Goal: Use online tool/utility: Use online tool/utility

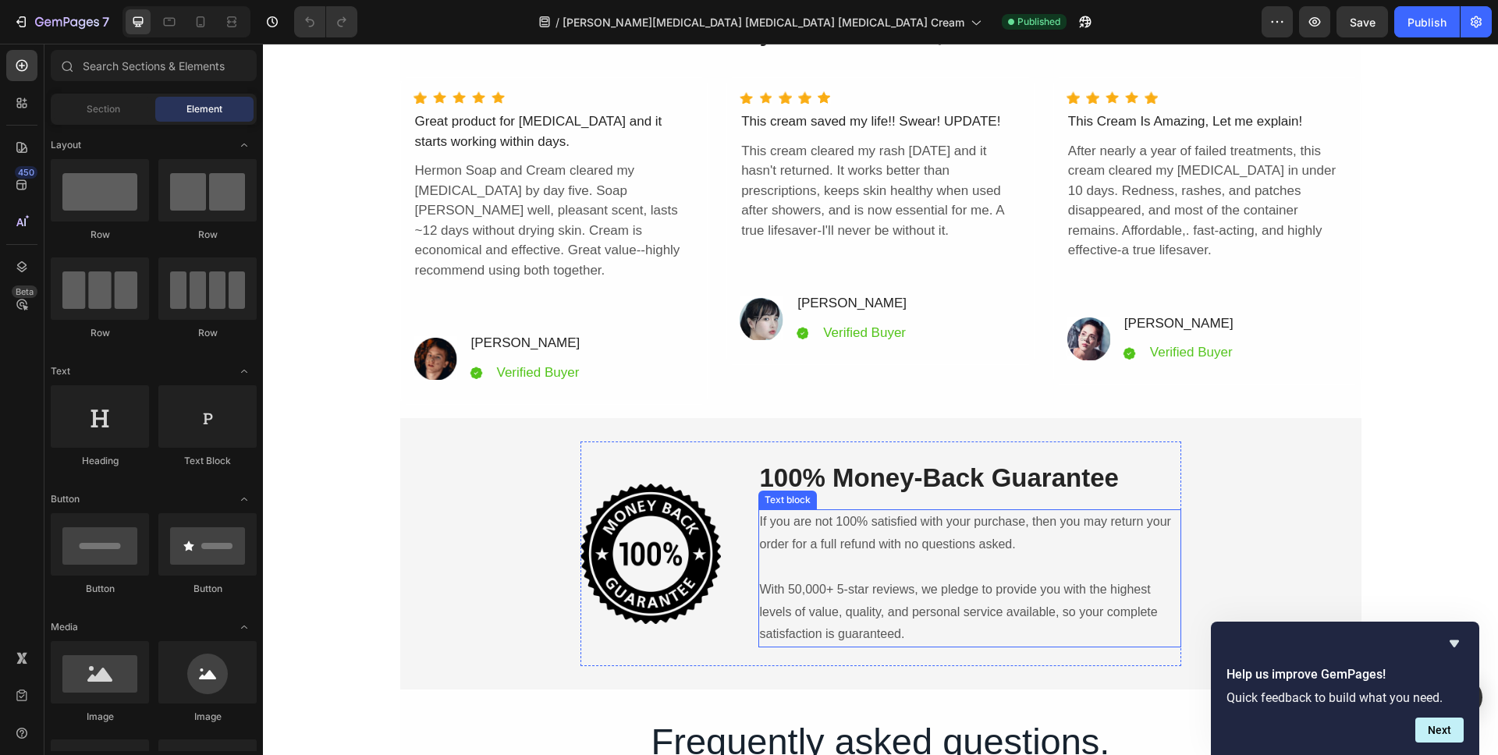
scroll to position [5464, 0]
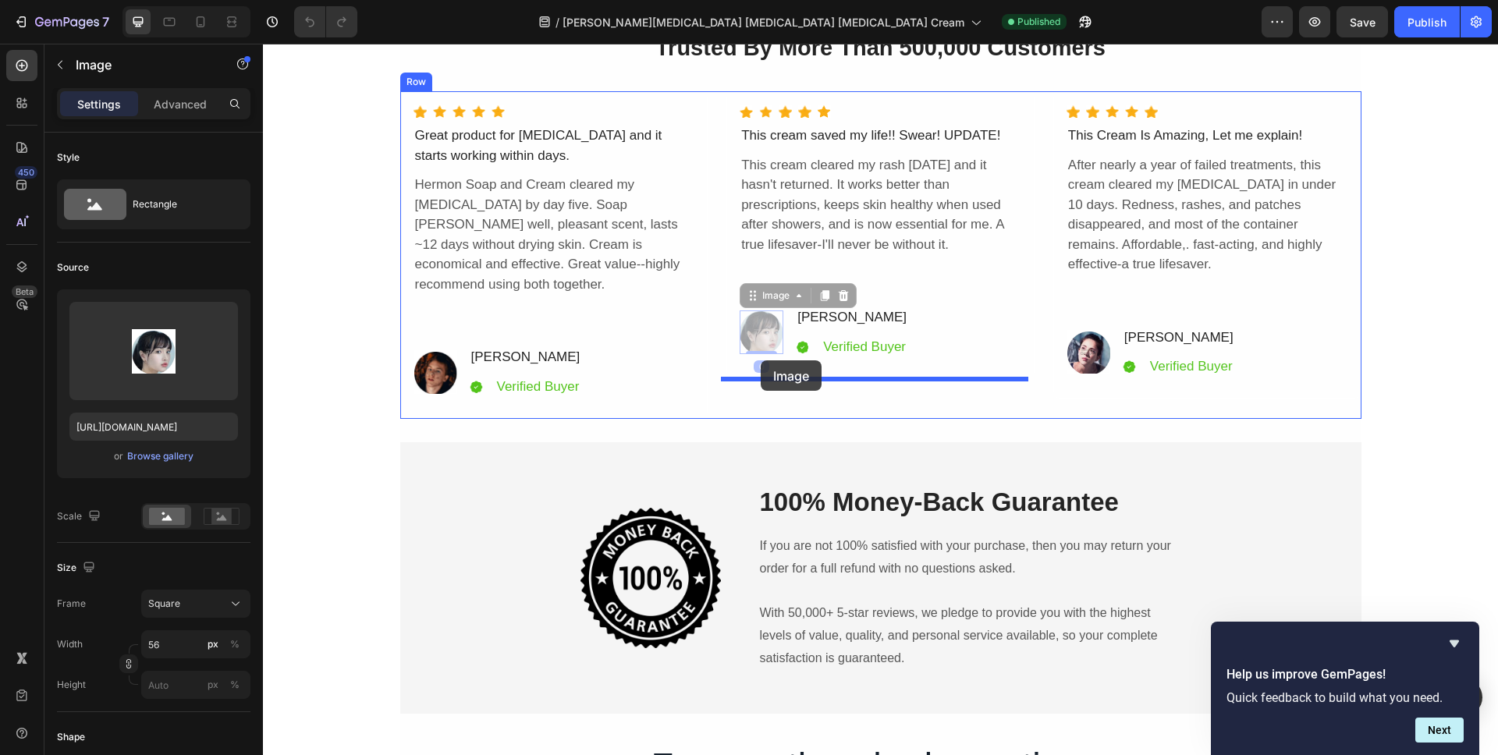
drag, startPoint x: 766, startPoint y: 314, endPoint x: 761, endPoint y: 361, distance: 46.4
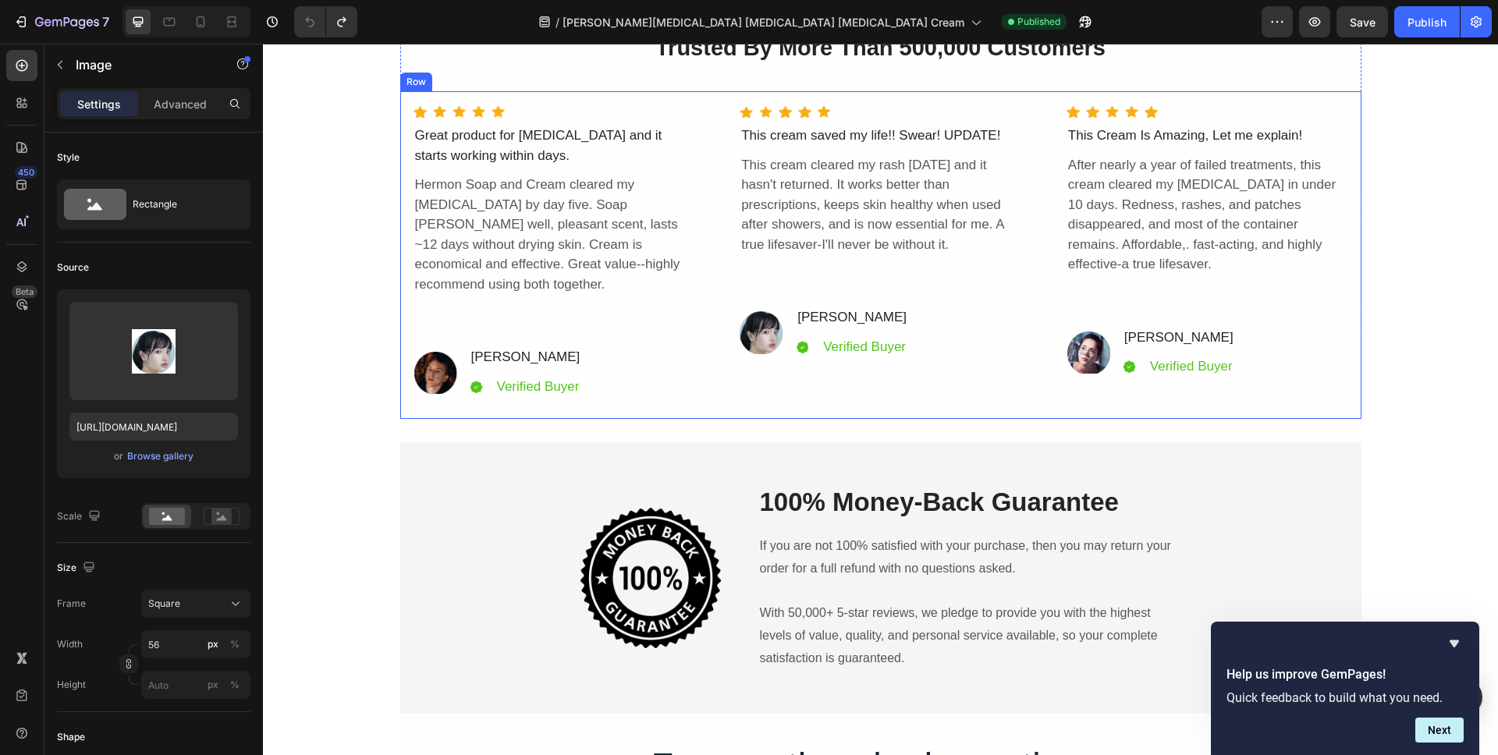
click at [754, 387] on div "Icon Icon Icon Icon Icon Icon List Hoz This cream saved my life!! Swear! UPDATE…" at bounding box center [880, 255] width 308 height 328
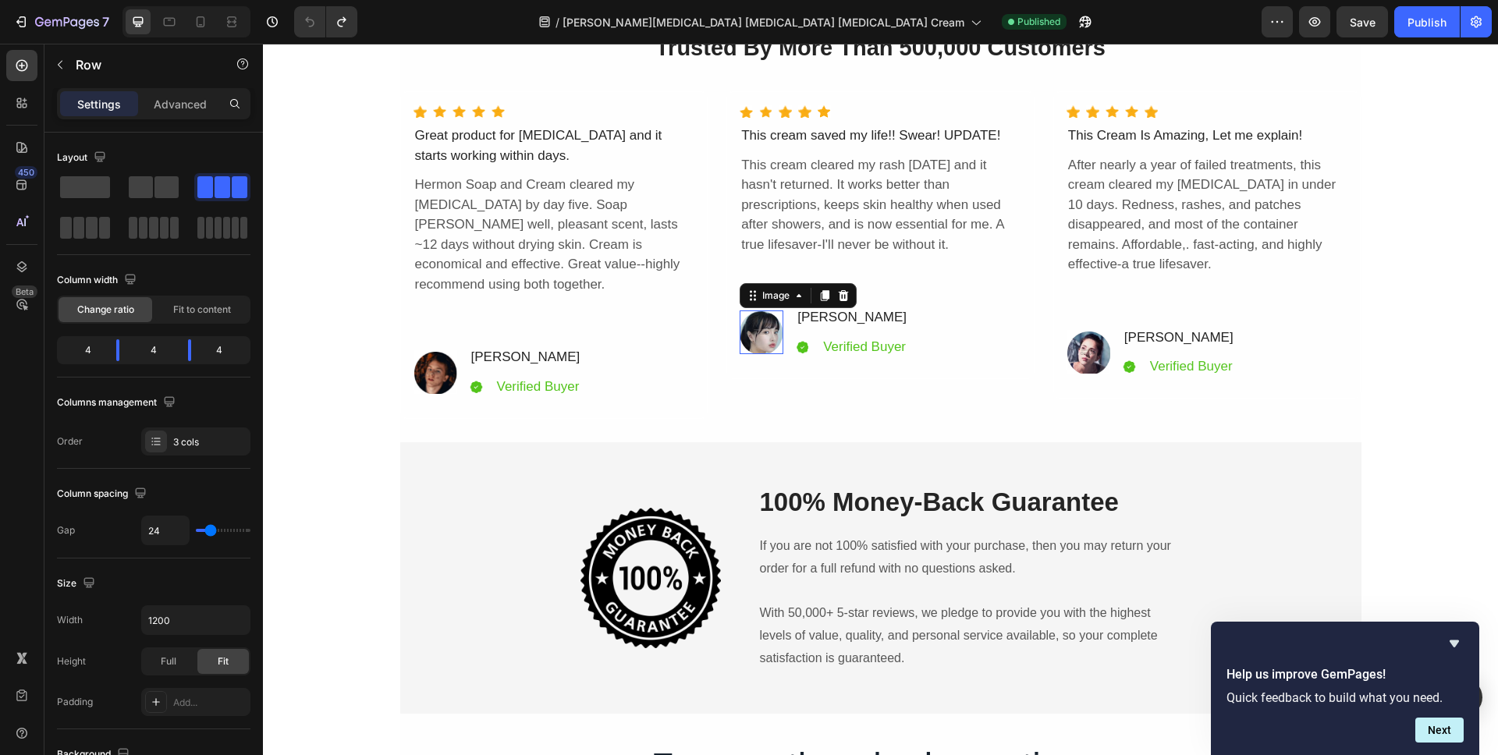
click at [745, 315] on img at bounding box center [762, 333] width 44 height 44
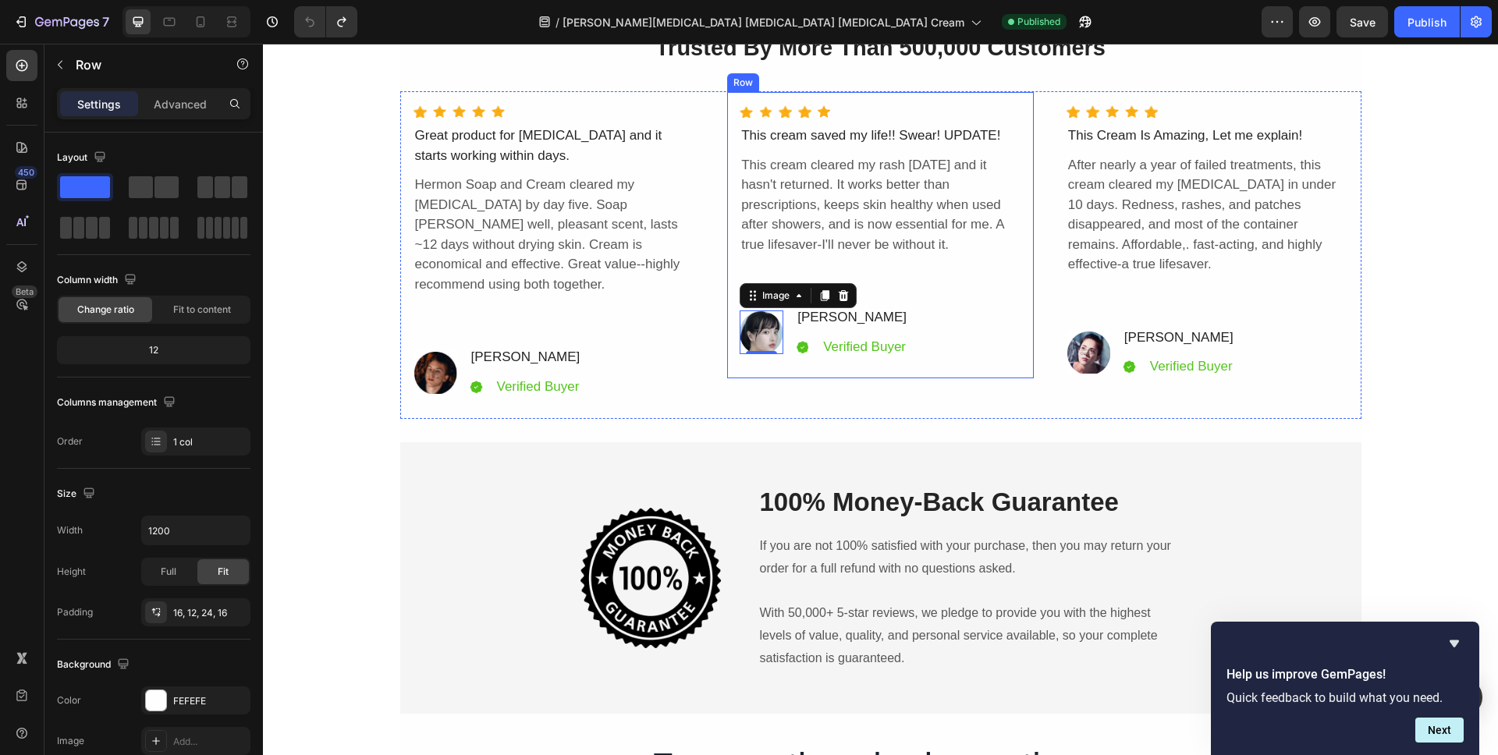
click at [984, 366] on div "Icon Icon Icon Icon Icon Icon List Hoz This cream saved my life!! Swear! UPDATE…" at bounding box center [880, 235] width 308 height 288
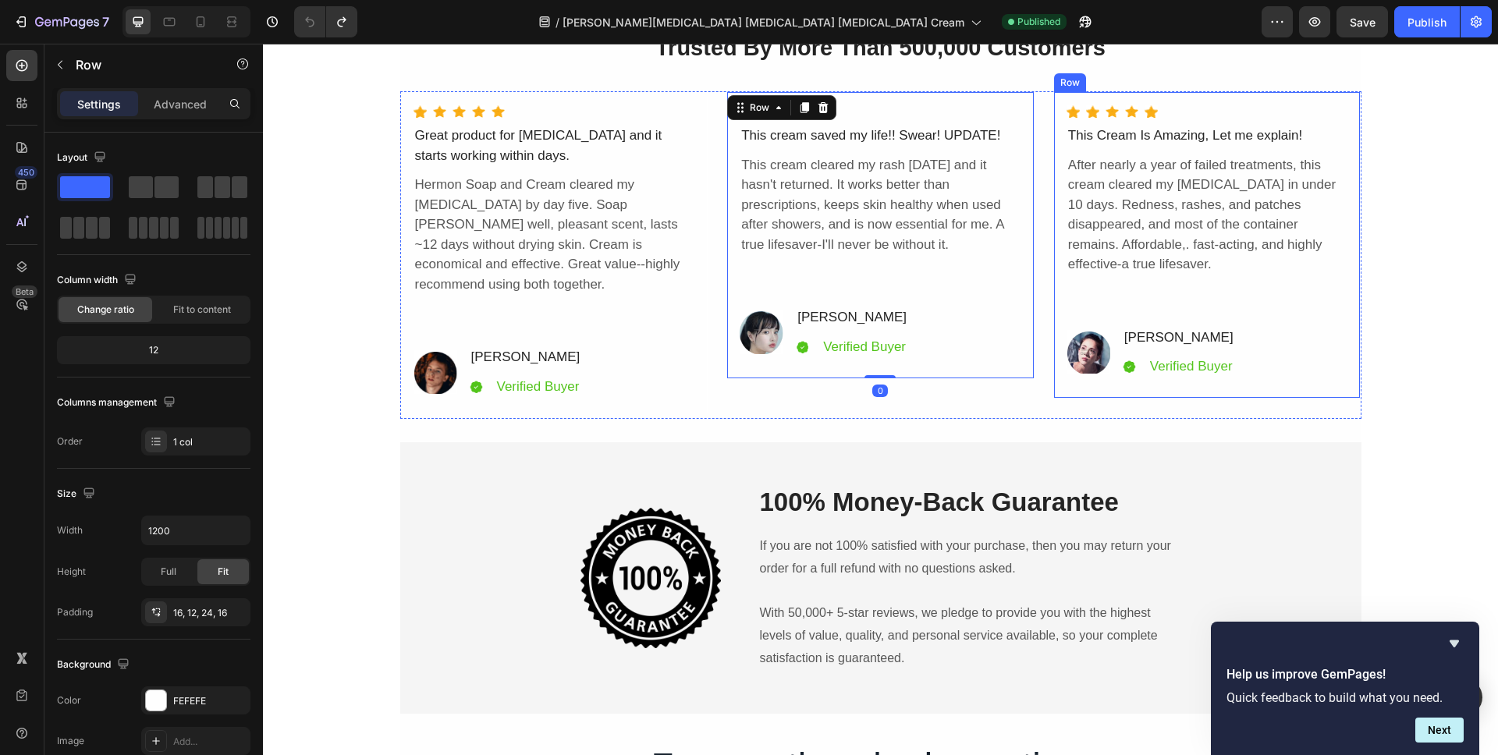
click at [1347, 338] on div "Icon Icon Icon Icon Icon Icon List Hoz This Cream Is Amazing, Let me explain! T…" at bounding box center [1207, 244] width 308 height 307
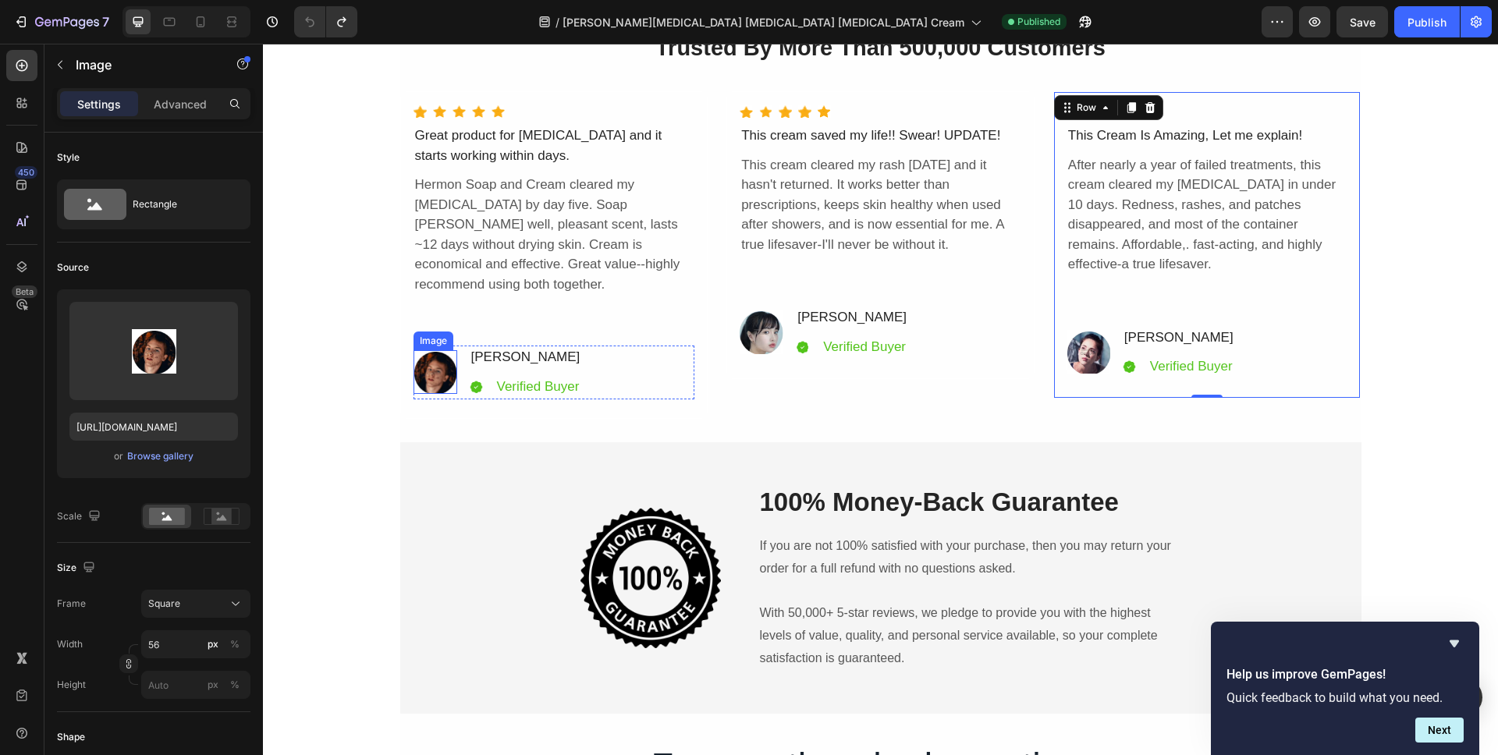
click at [425, 346] on li "Image [PERSON_NAME] Text Block Icon Verified Buyer Text Block Advanced list Row" at bounding box center [498, 372] width 169 height 53
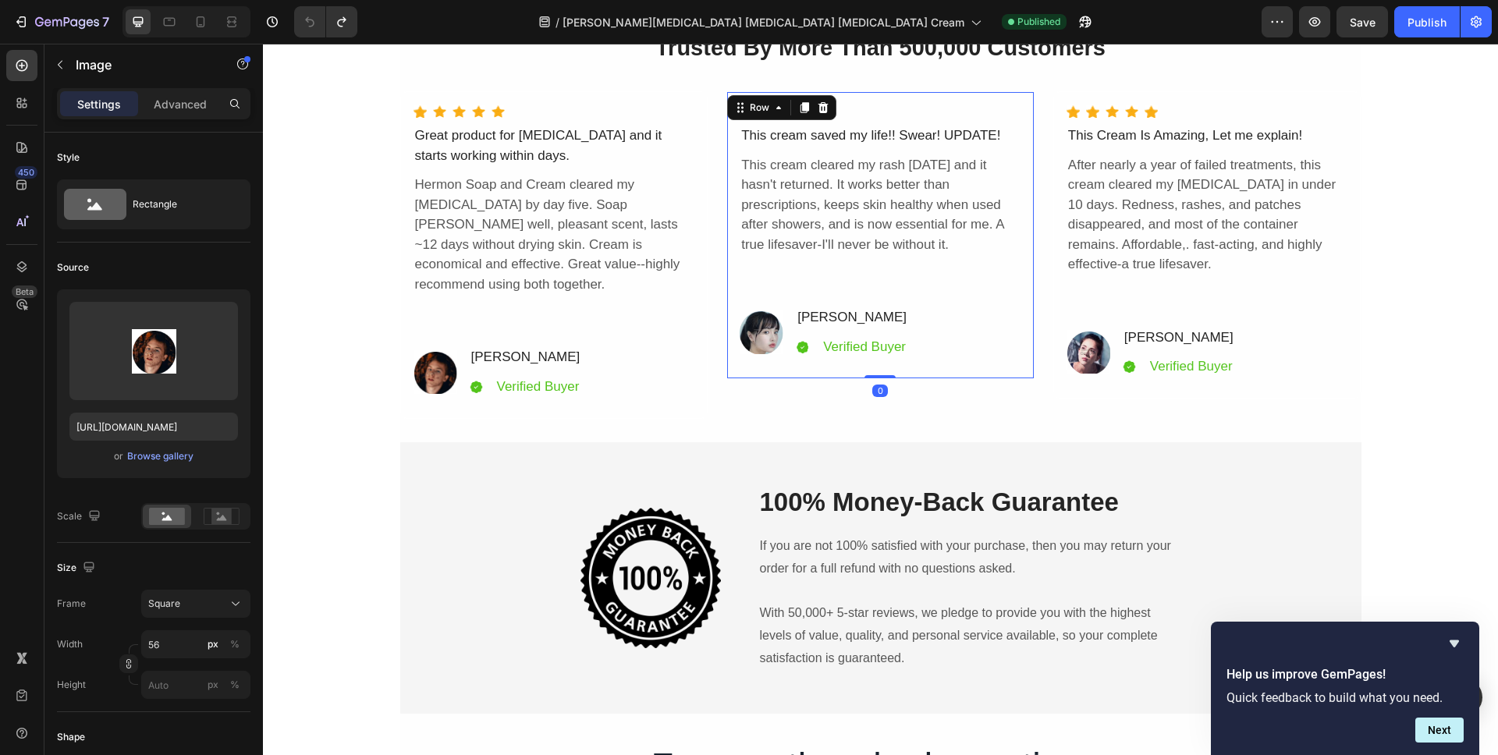
click at [828, 366] on div "Icon Icon Icon Icon Icon Icon List Hoz This cream saved my life!! Swear! UPDATE…" at bounding box center [880, 235] width 308 height 288
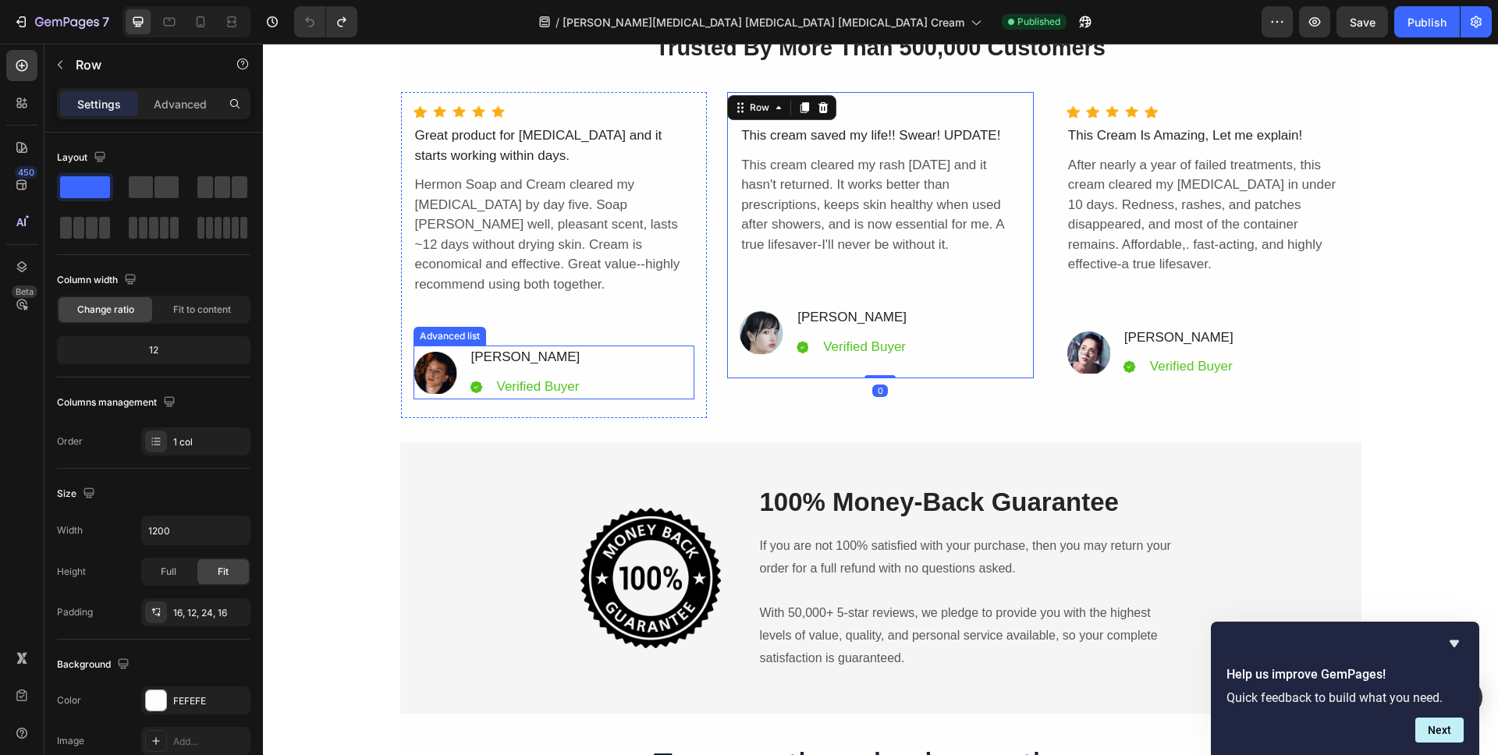
click at [580, 346] on div "Image [PERSON_NAME] Text Block Icon Verified Buyer Text Block Advanced list Row" at bounding box center [555, 373] width 282 height 54
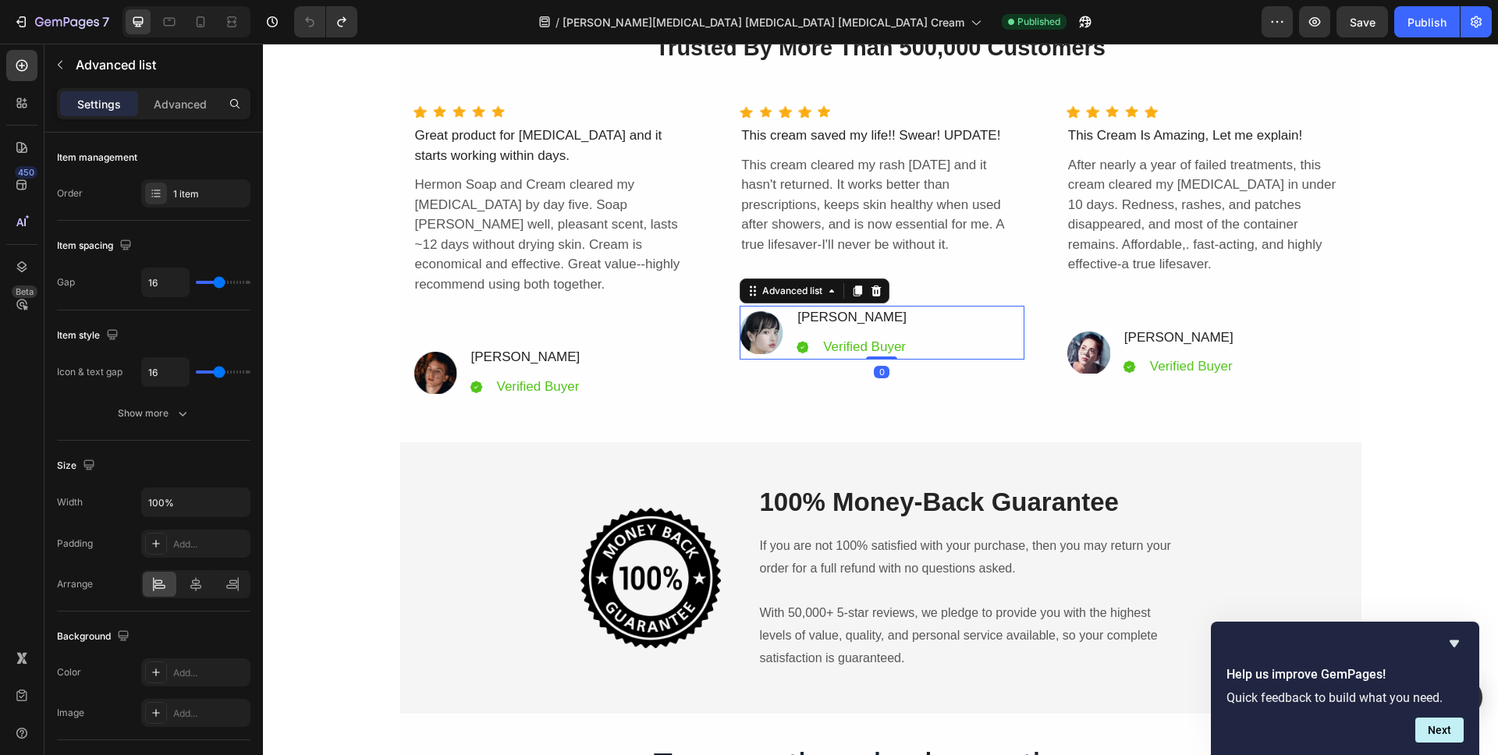
click at [744, 306] on div "Image [PERSON_NAME] Text Block Icon Verified Buyer Text Block Advanced list Row…" at bounding box center [882, 333] width 285 height 54
click at [561, 346] on div "[PERSON_NAME]" at bounding box center [526, 357] width 112 height 23
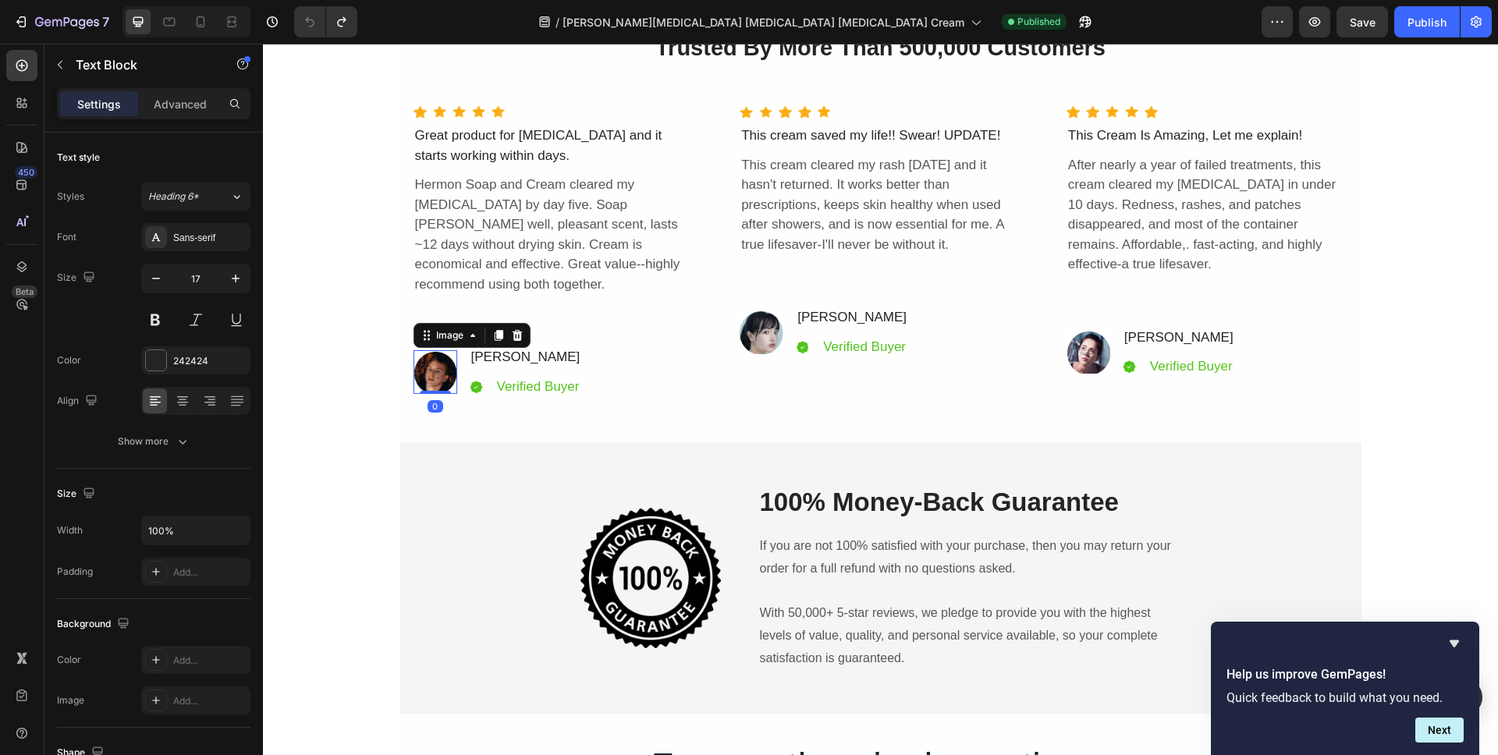
click at [444, 350] on div "Image 0" at bounding box center [436, 372] width 44 height 44
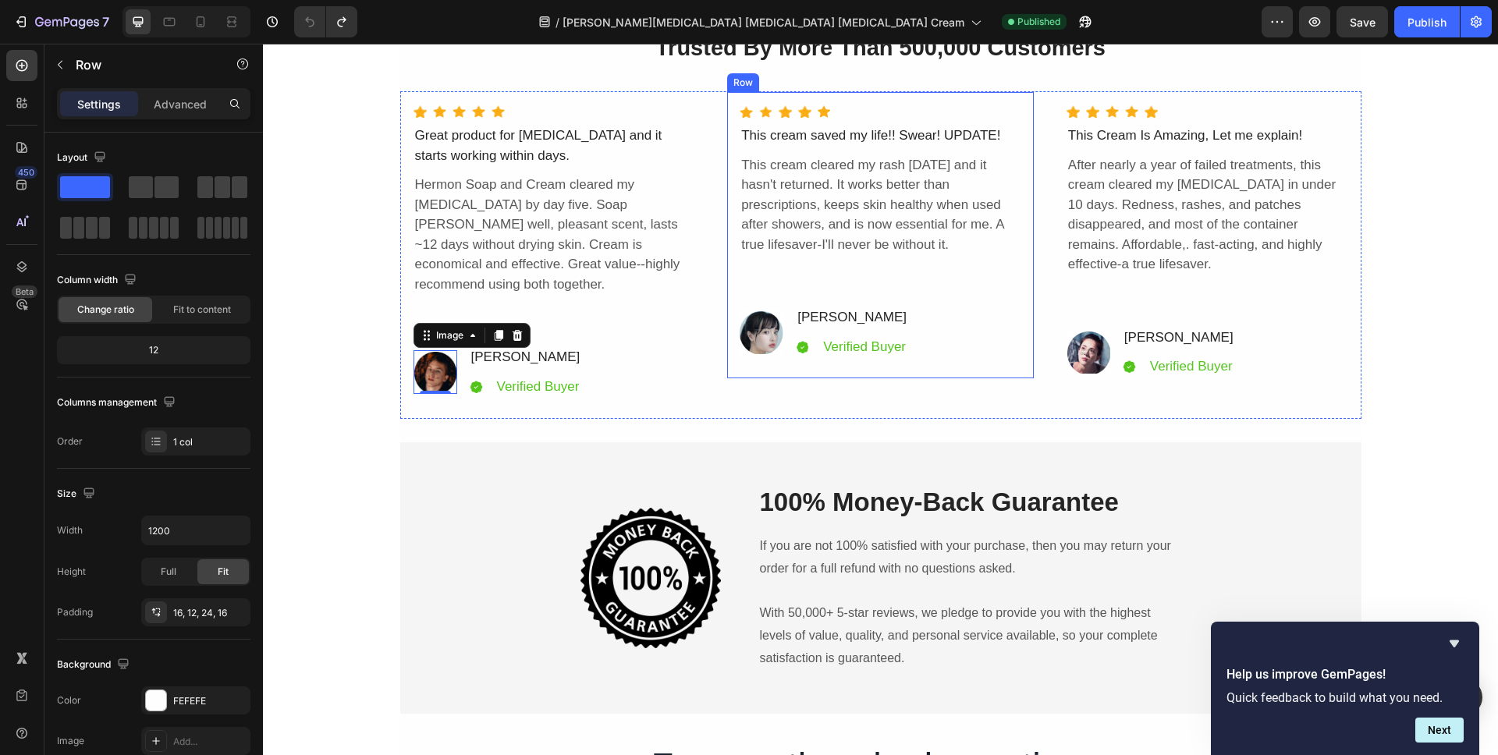
click at [866, 374] on div "Icon Icon Icon Icon Icon Icon List Hoz This cream saved my life!! Swear! UPDATE…" at bounding box center [880, 235] width 308 height 288
click at [828, 279] on div "Icon Icon Icon Icon Icon Icon List Hoz This cream saved my life!! Swear! UPDATE…" at bounding box center [882, 232] width 285 height 255
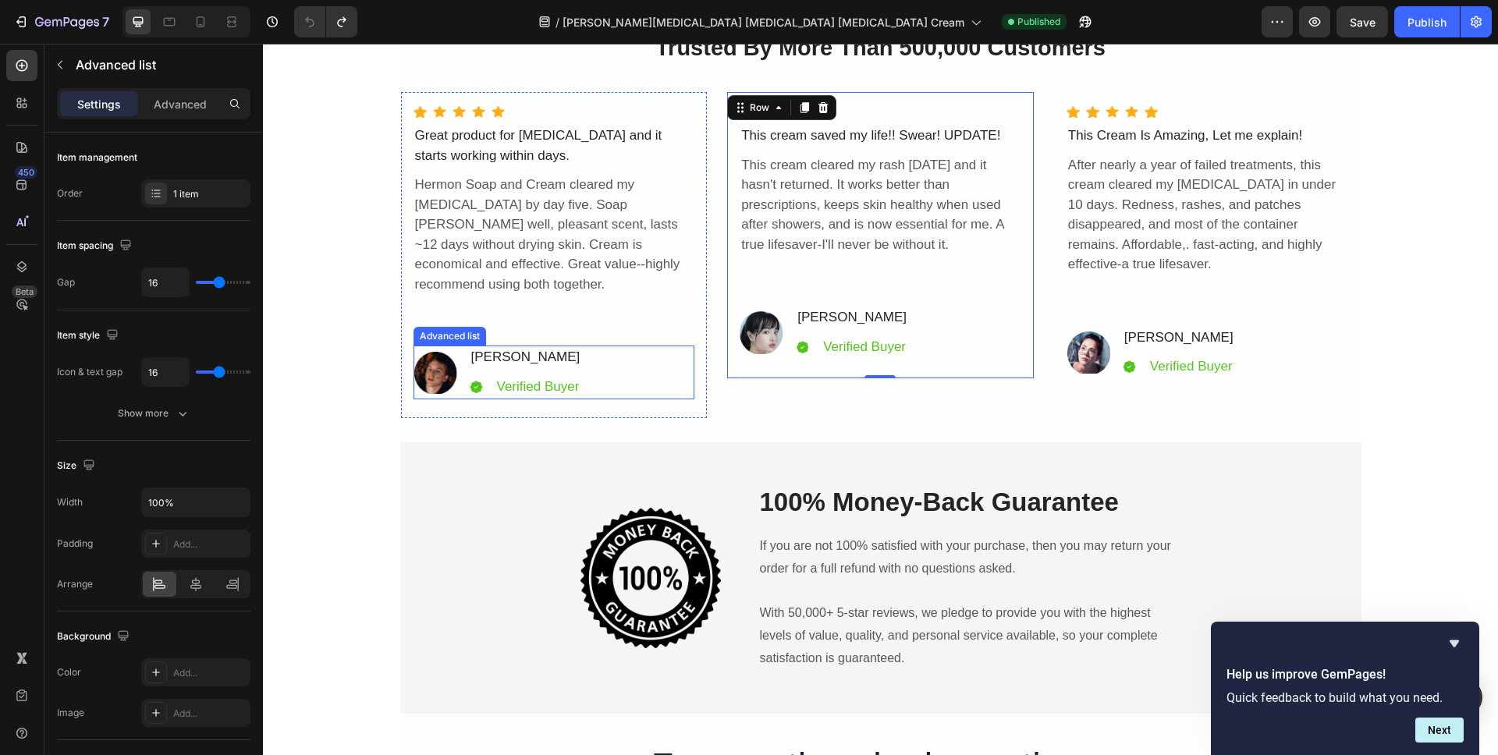
click at [602, 346] on div "Image [PERSON_NAME] Text Block Icon Verified Buyer Text Block Advanced list Row" at bounding box center [555, 373] width 282 height 54
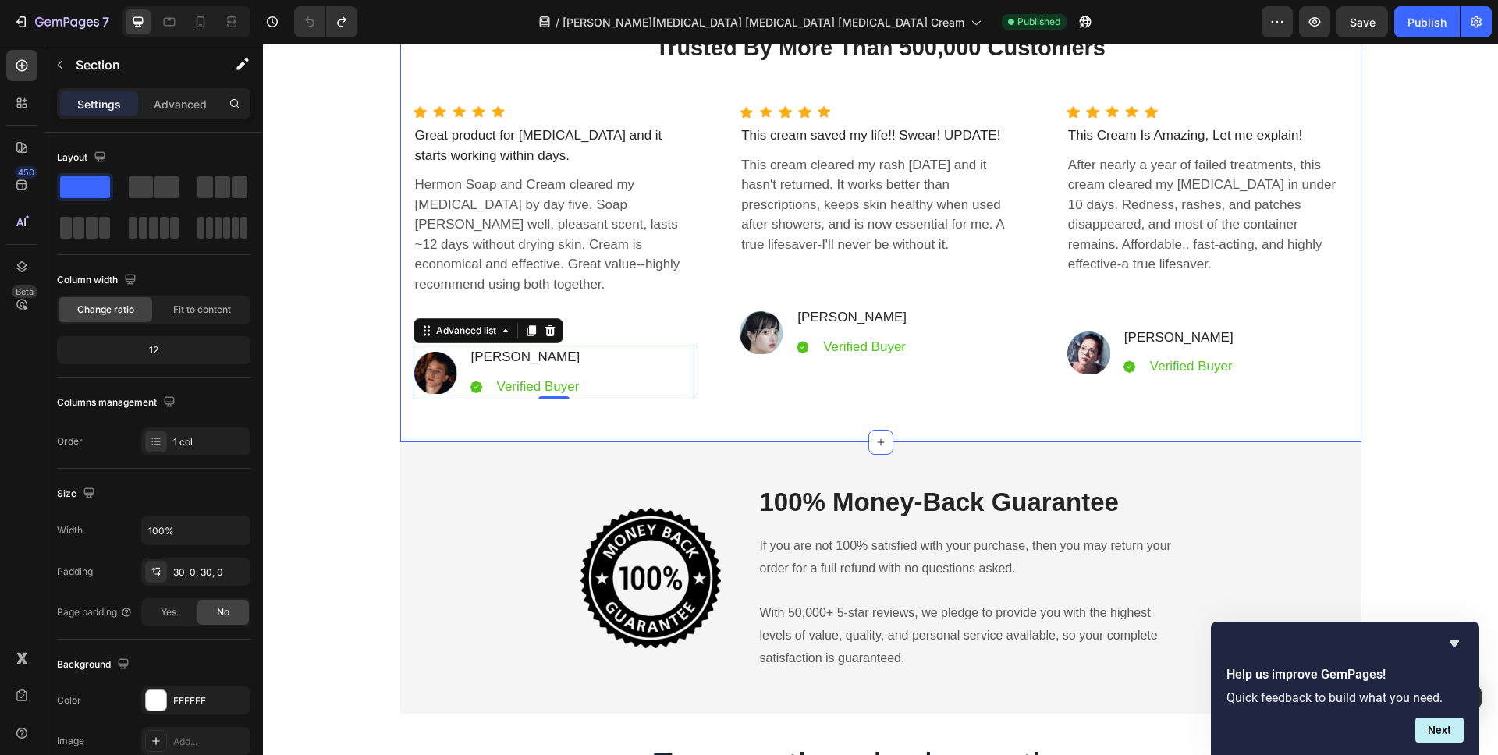
click at [592, 404] on div "98% Customers Are Satisfied Text Block Trusted By More Than 500,000 Customers H…" at bounding box center [880, 210] width 961 height 466
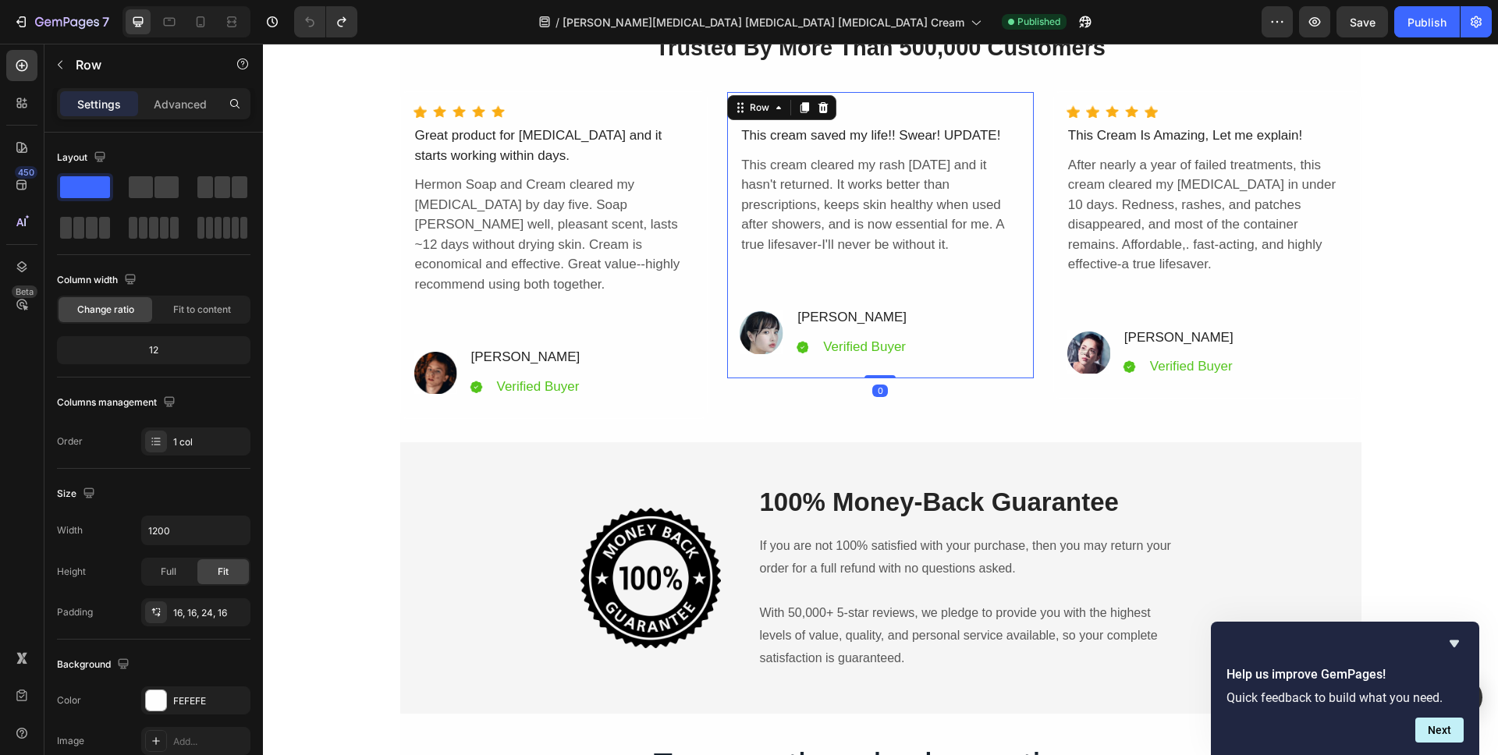
click at [830, 371] on div "Icon Icon Icon Icon Icon Icon List Hoz This cream saved my life!! Swear! UPDATE…" at bounding box center [880, 235] width 308 height 288
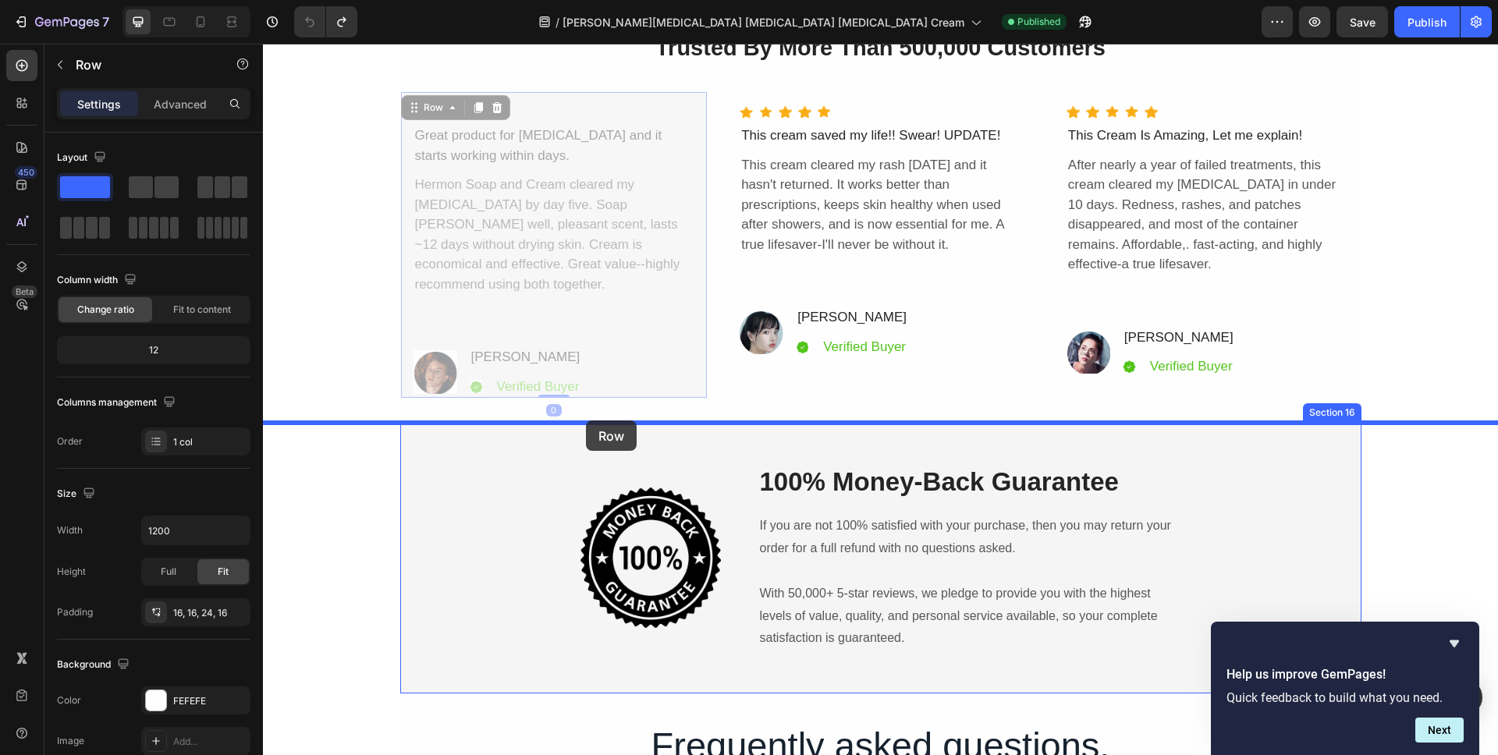
drag, startPoint x: 417, startPoint y: 85, endPoint x: 586, endPoint y: 421, distance: 375.5
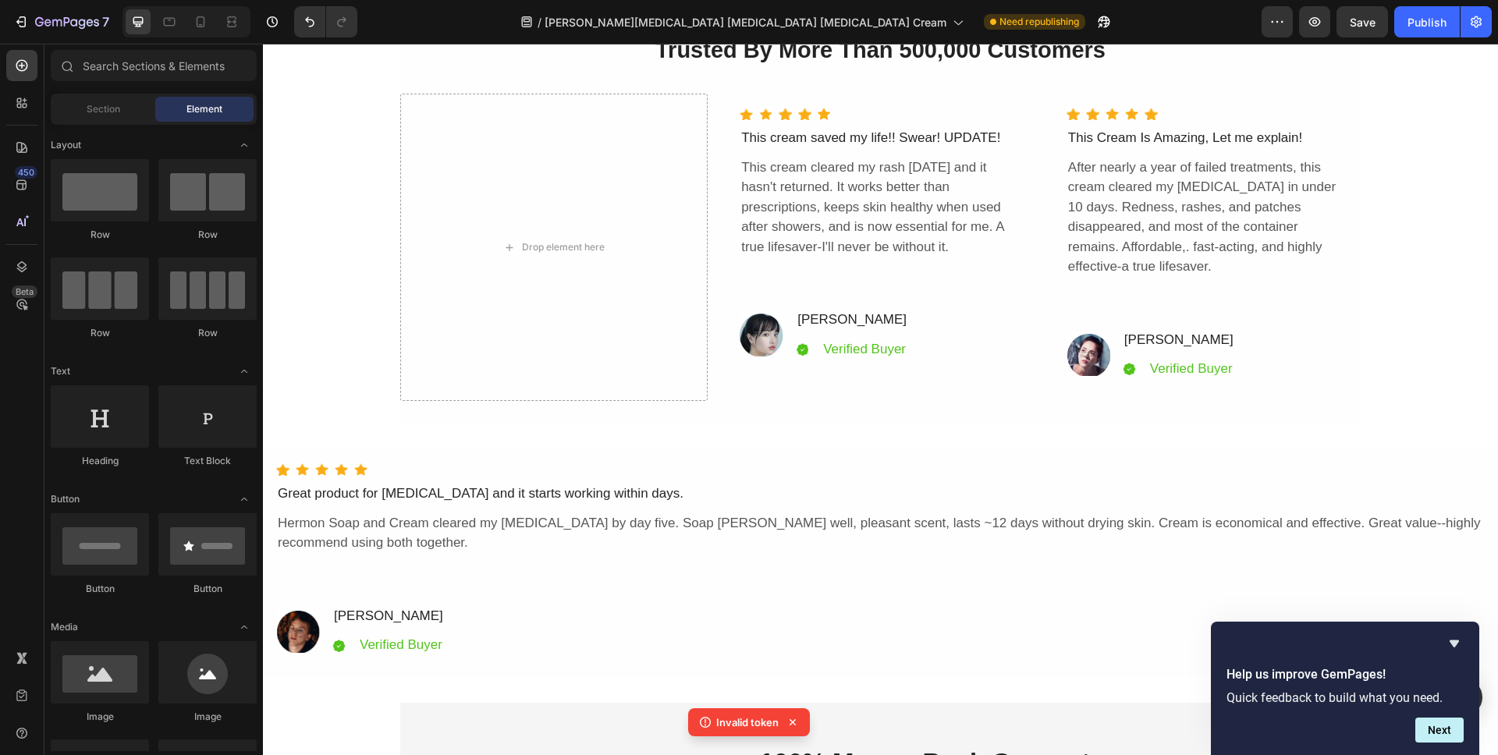
scroll to position [5446, 0]
